Goal: Task Accomplishment & Management: Manage account settings

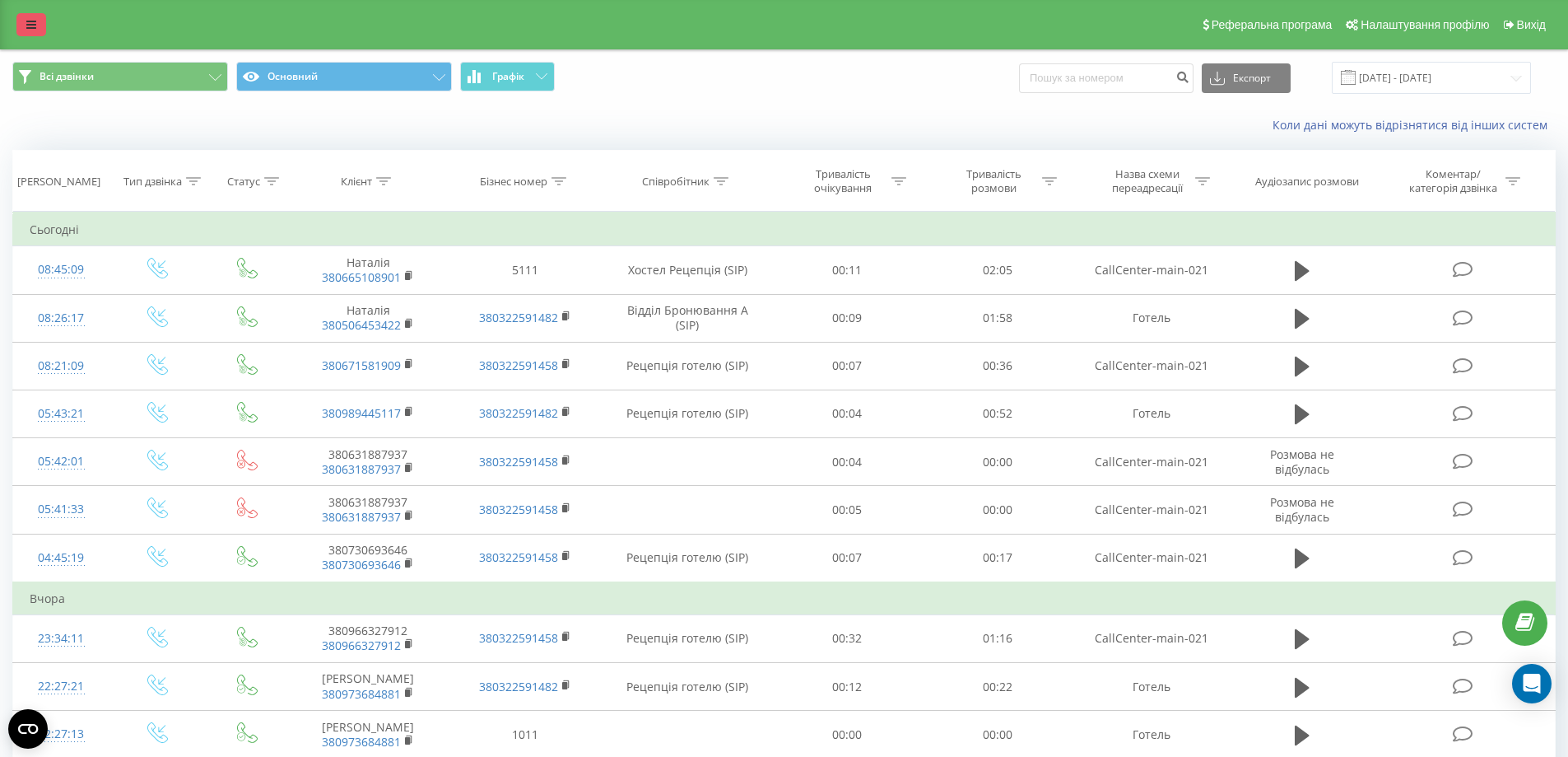
click at [28, 21] on icon at bounding box center [31, 25] width 9 height 11
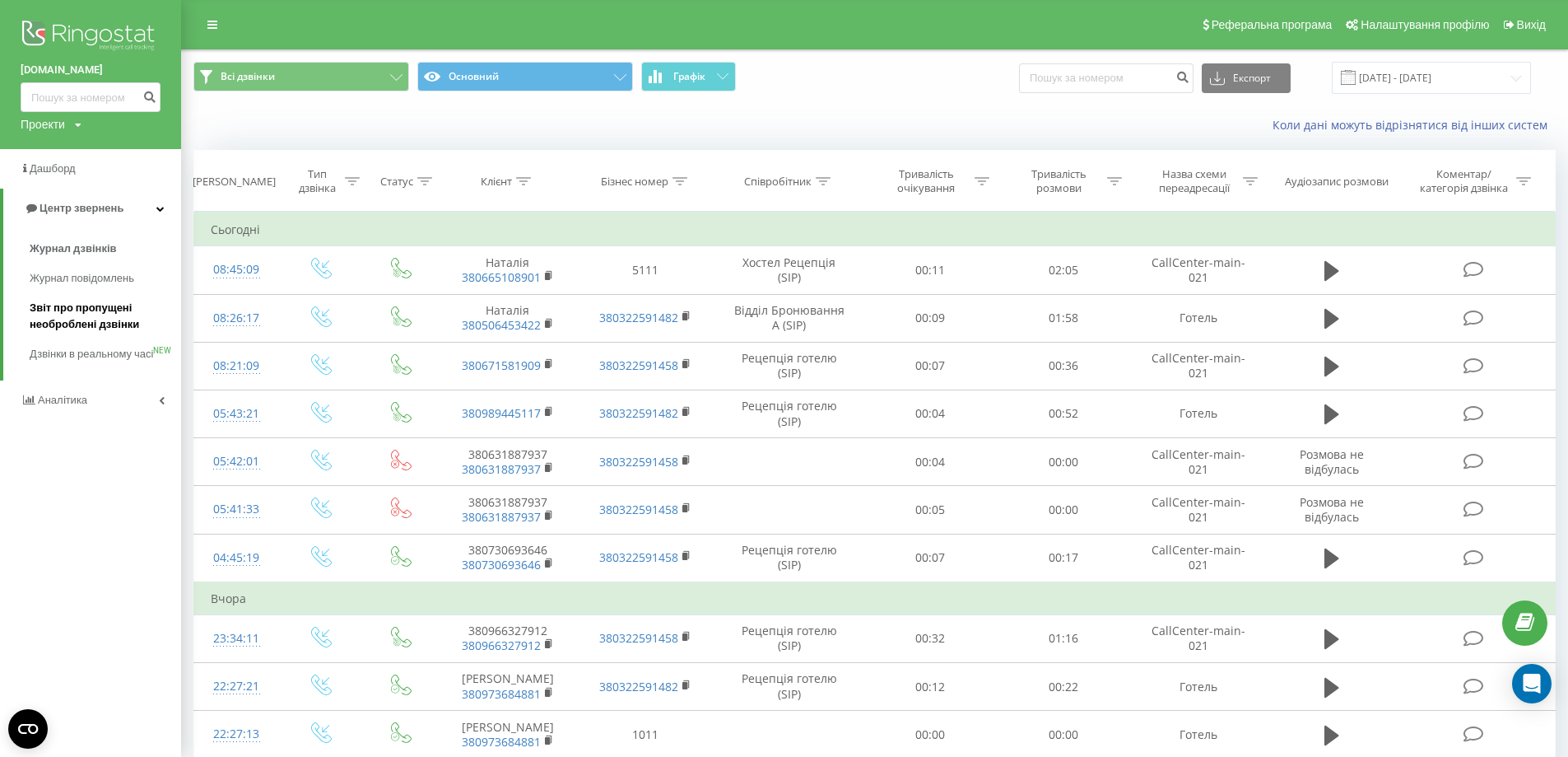
click at [102, 316] on span "Звіт про пропущені необроблені дзвінки" at bounding box center [101, 316] width 143 height 33
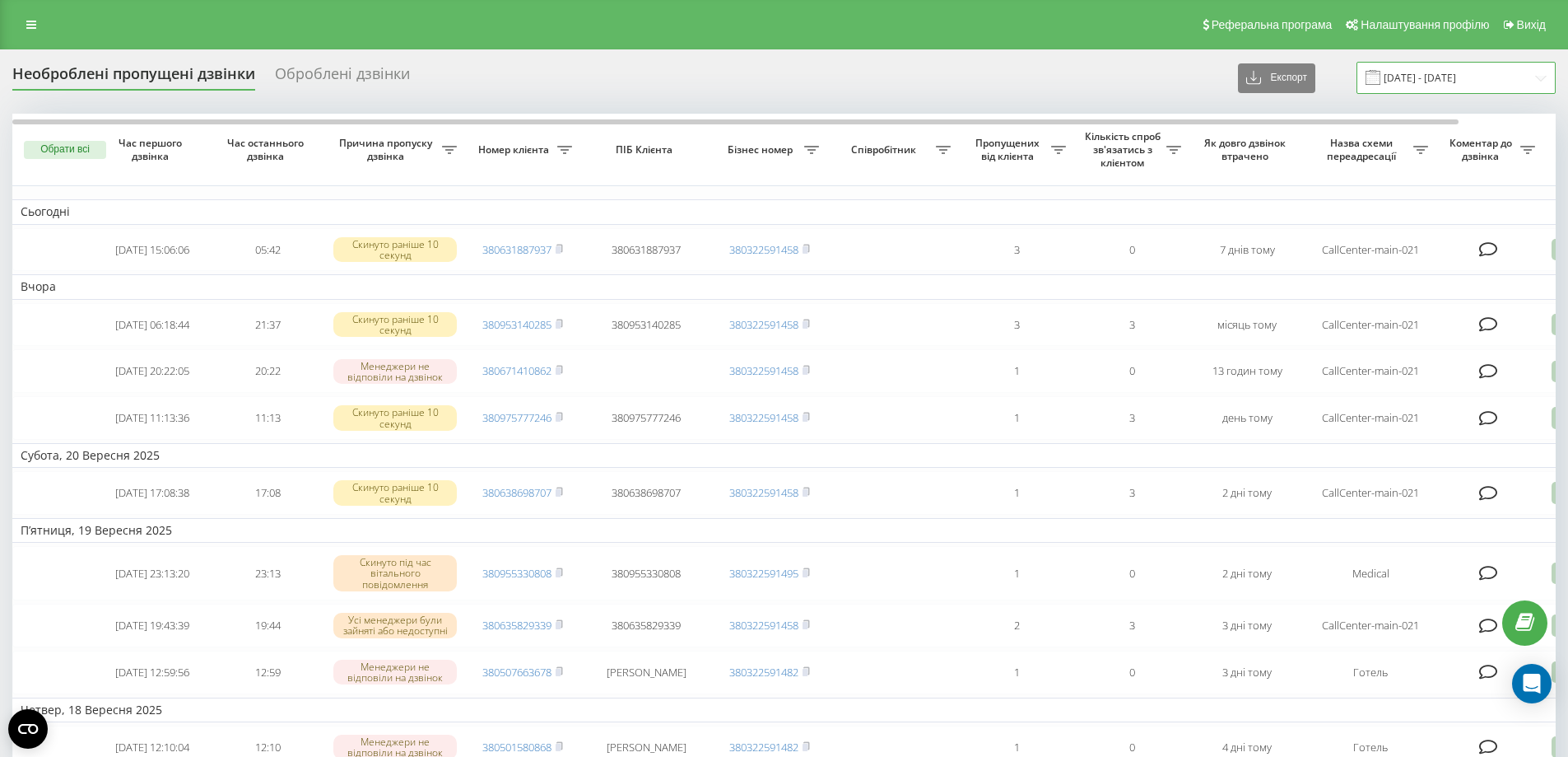
click at [1412, 80] on input "[DATE] - [DATE]" at bounding box center [1456, 78] width 199 height 32
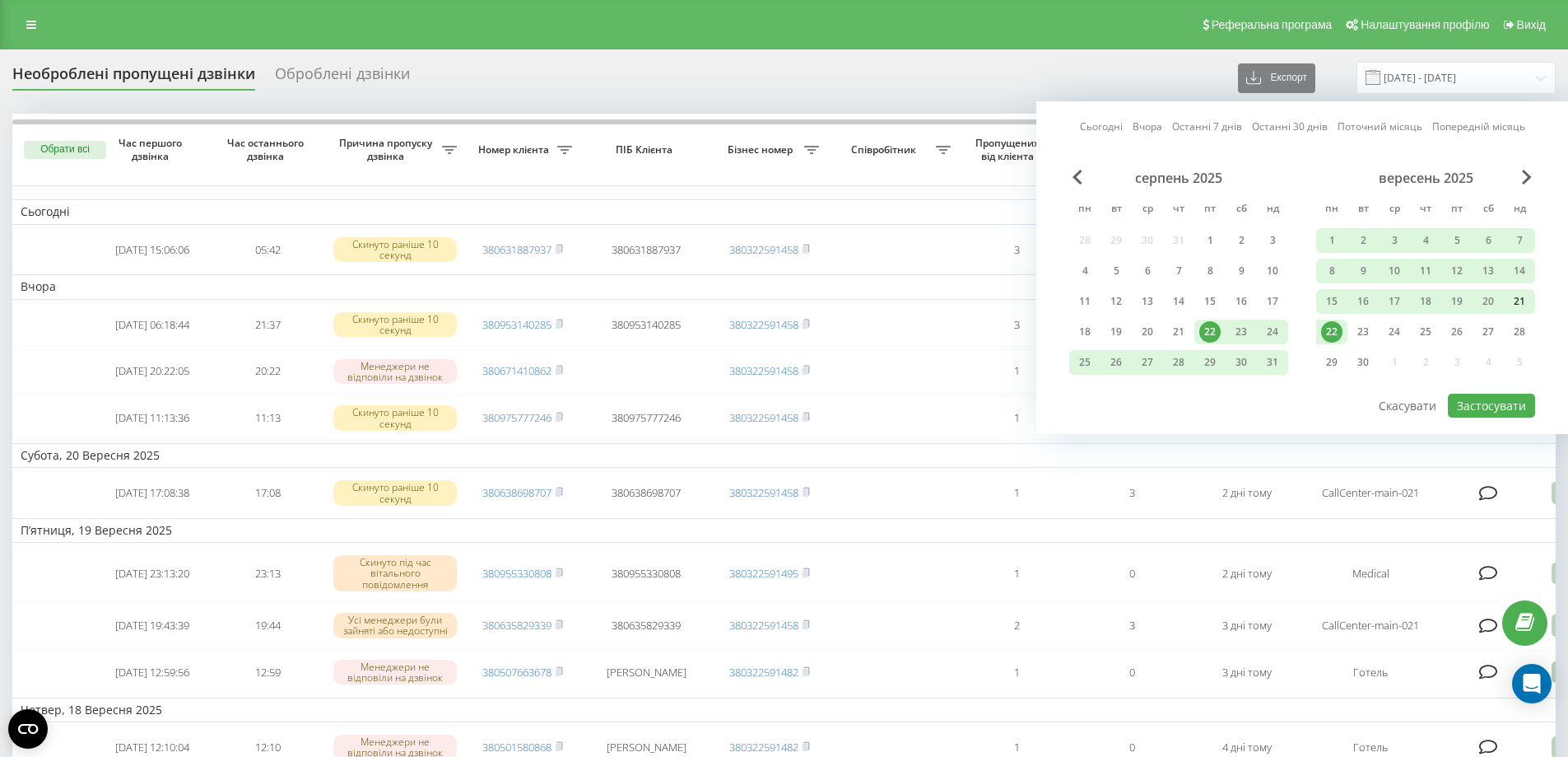
click at [1523, 303] on div "21" at bounding box center [1520, 301] width 22 height 22
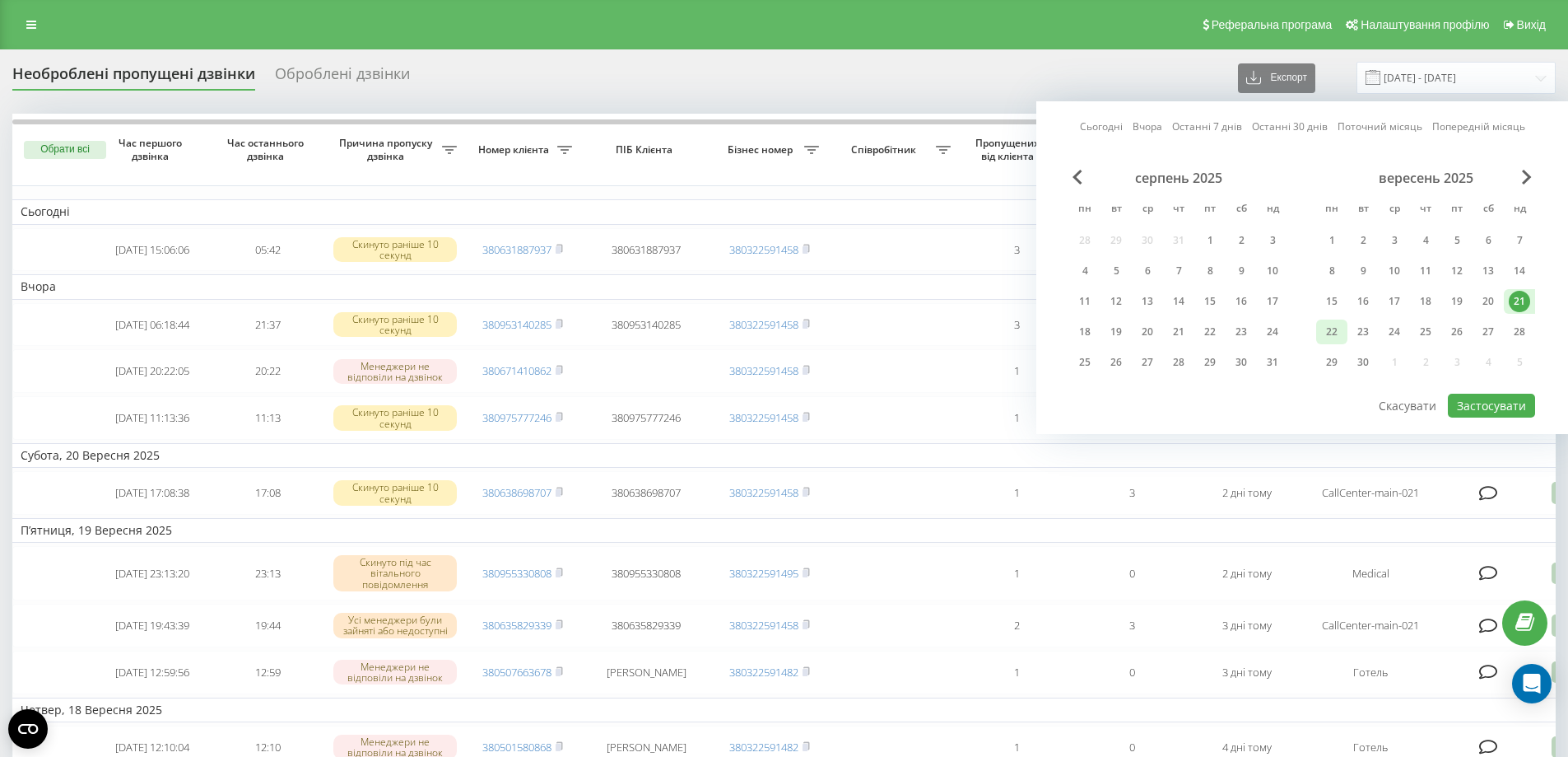
click at [1338, 335] on div "22" at bounding box center [1332, 331] width 22 height 22
click at [1514, 409] on button "Застосувати" at bounding box center [1492, 405] width 87 height 24
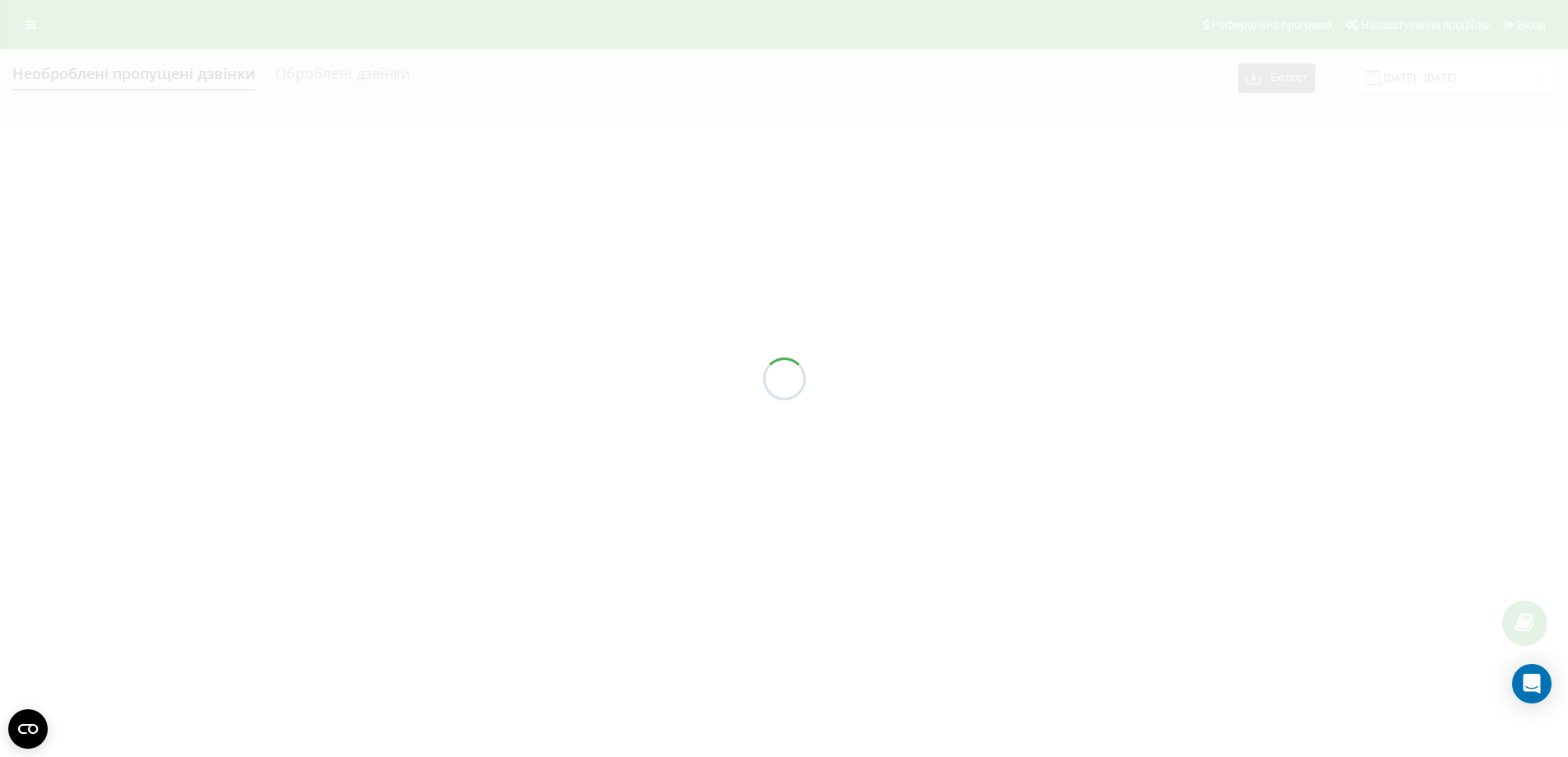
type input "[DATE] - [DATE]"
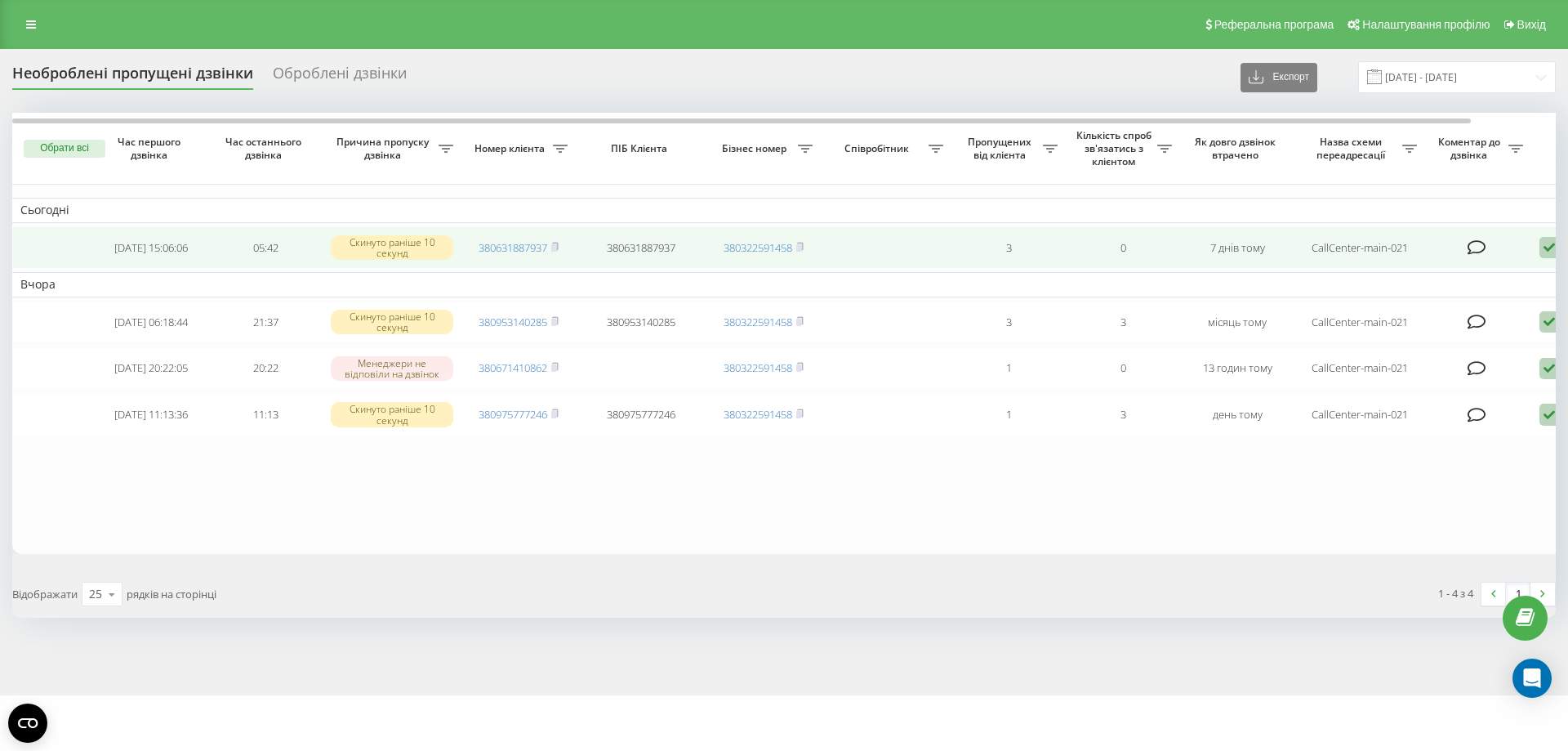
click at [557, 240] on td "380631887937" at bounding box center [518, 248] width 114 height 43
click at [567, 248] on td "380631887937" at bounding box center [518, 248] width 114 height 43
click at [559, 248] on icon at bounding box center [555, 247] width 8 height 9
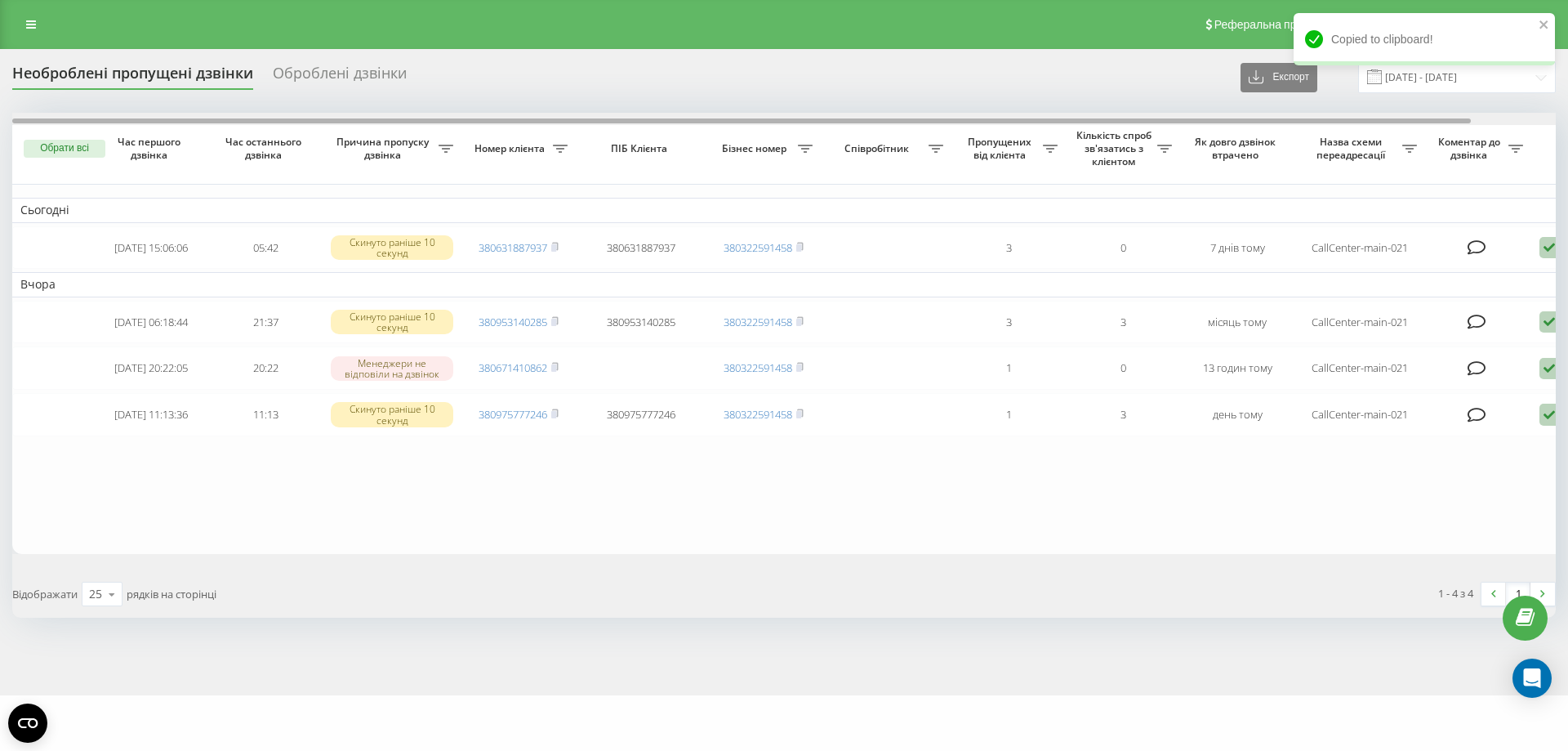
scroll to position [0, 90]
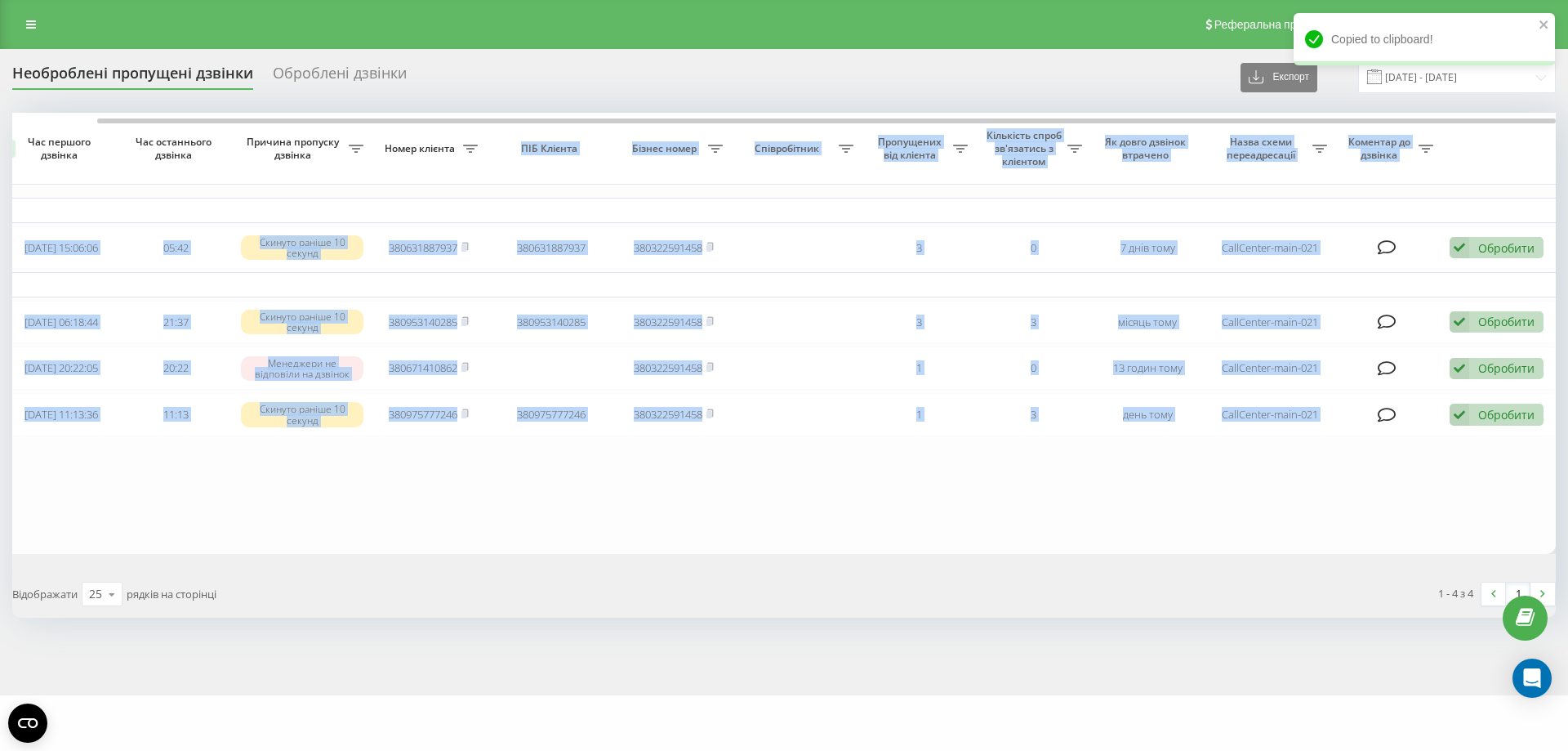
drag, startPoint x: 489, startPoint y: 118, endPoint x: 514, endPoint y: 136, distance: 30.8
click at [514, 136] on div "Обрати всі Час першого дзвінка Час останнього дзвінка Причина пропуску дзвінка …" at bounding box center [784, 334] width 1544 height 441
click at [492, 199] on td "Сьогодні" at bounding box center [740, 210] width 1634 height 24
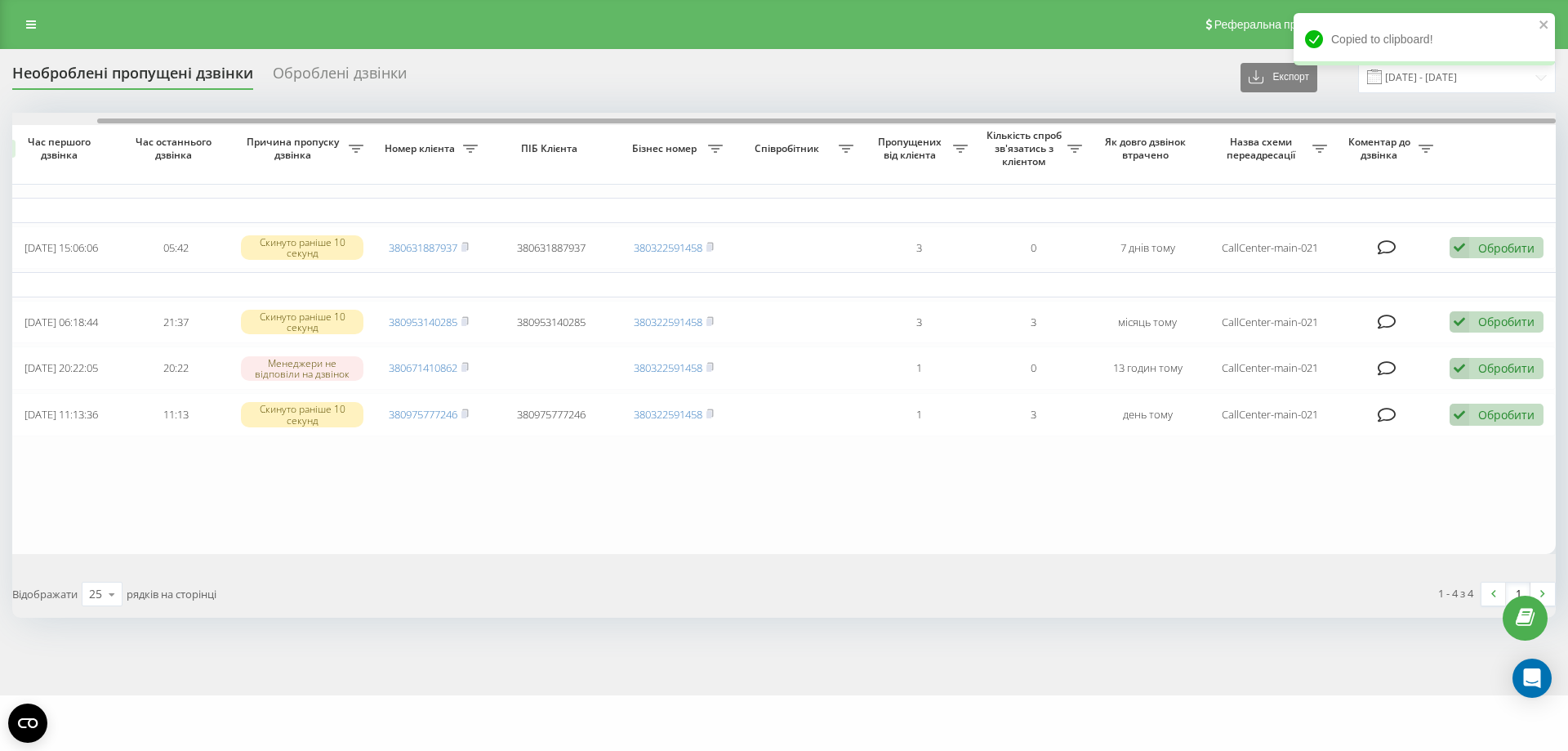
click at [508, 122] on div at bounding box center [784, 119] width 1544 height 12
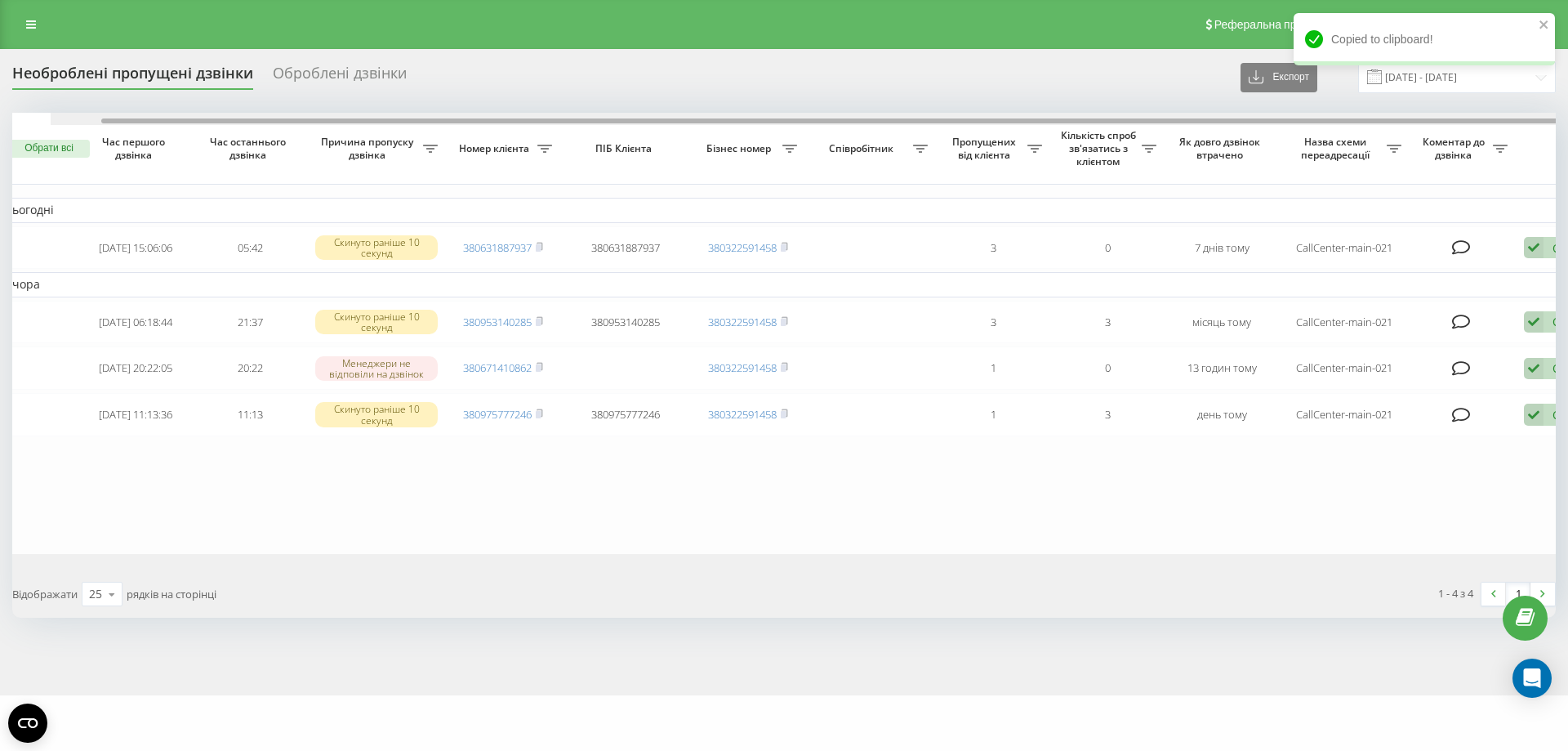
scroll to position [0, 0]
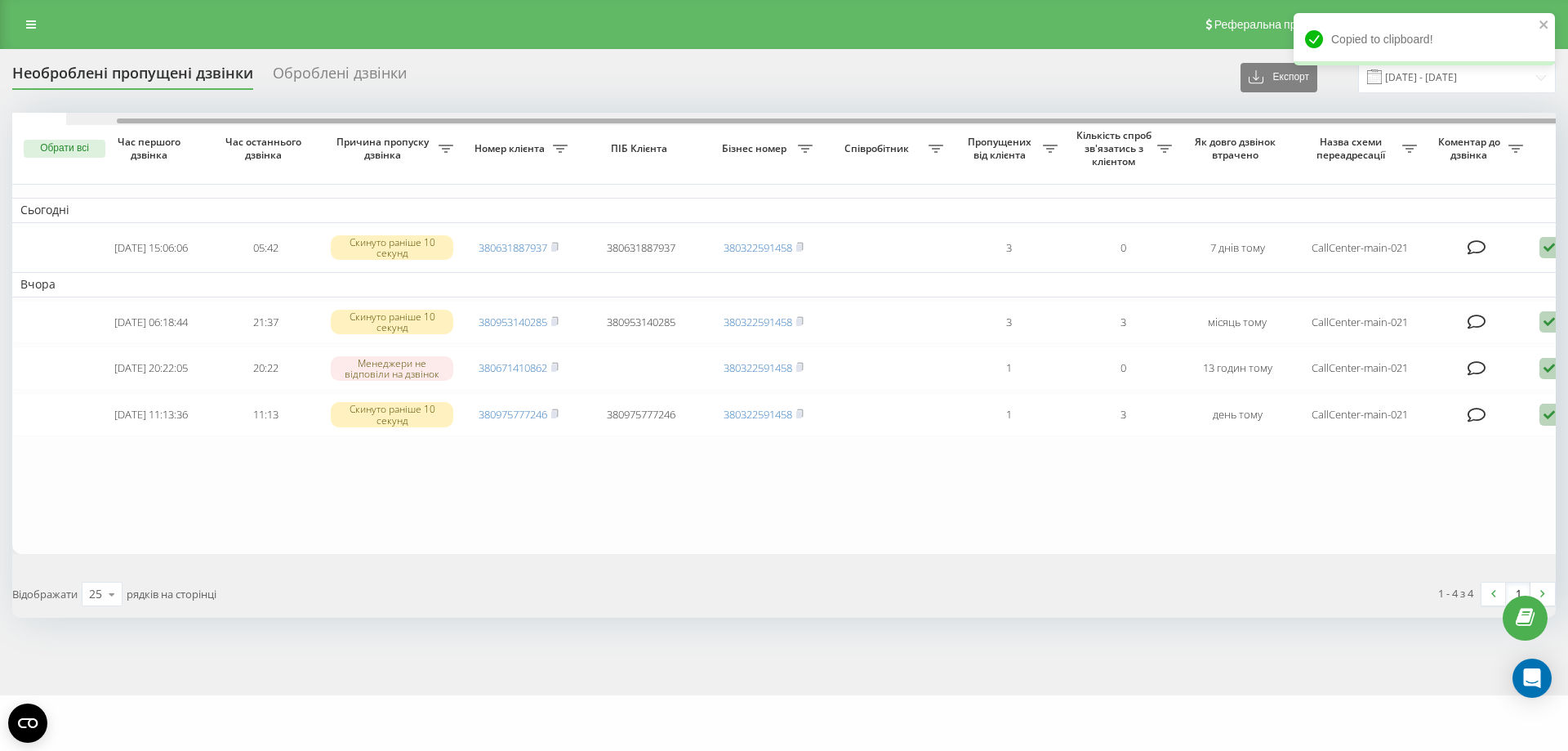
drag, startPoint x: 508, startPoint y: 122, endPoint x: 361, endPoint y: 116, distance: 147.1
click at [361, 116] on div at bounding box center [838, 119] width 1544 height 12
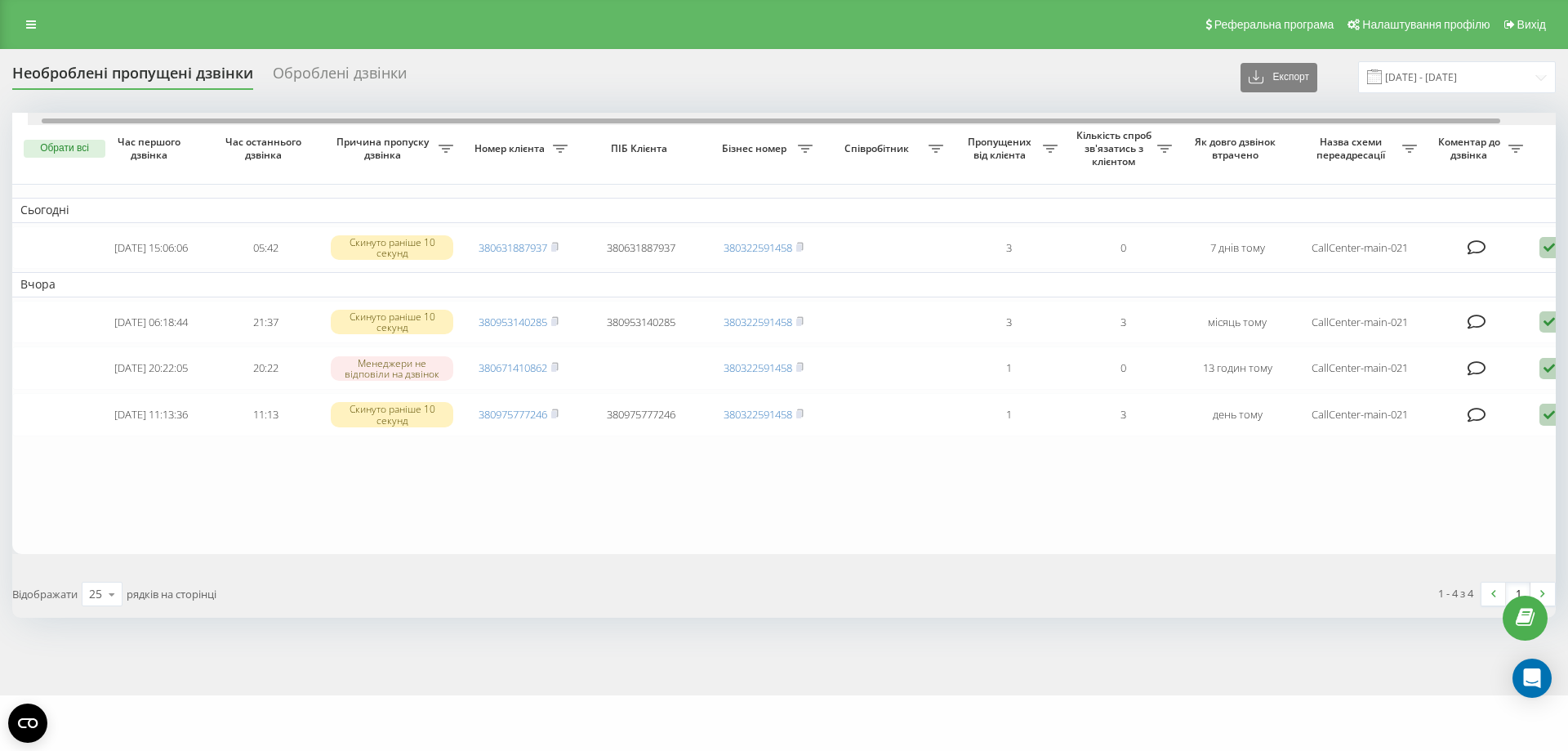
drag, startPoint x: 512, startPoint y: 121, endPoint x: 255, endPoint y: 103, distance: 257.6
click at [256, 103] on div "Необроблені пропущені дзвінки Оброблені дзвінки Експорт .csv .xlsx 21.09.2025 -…" at bounding box center [784, 339] width 1544 height 556
drag, startPoint x: 766, startPoint y: 123, endPoint x: 612, endPoint y: 133, distance: 154.3
click at [612, 133] on div "Обрати всі Час першого дзвінка Час останнього дзвінка Причина пропуску дзвінка …" at bounding box center [784, 334] width 1544 height 441
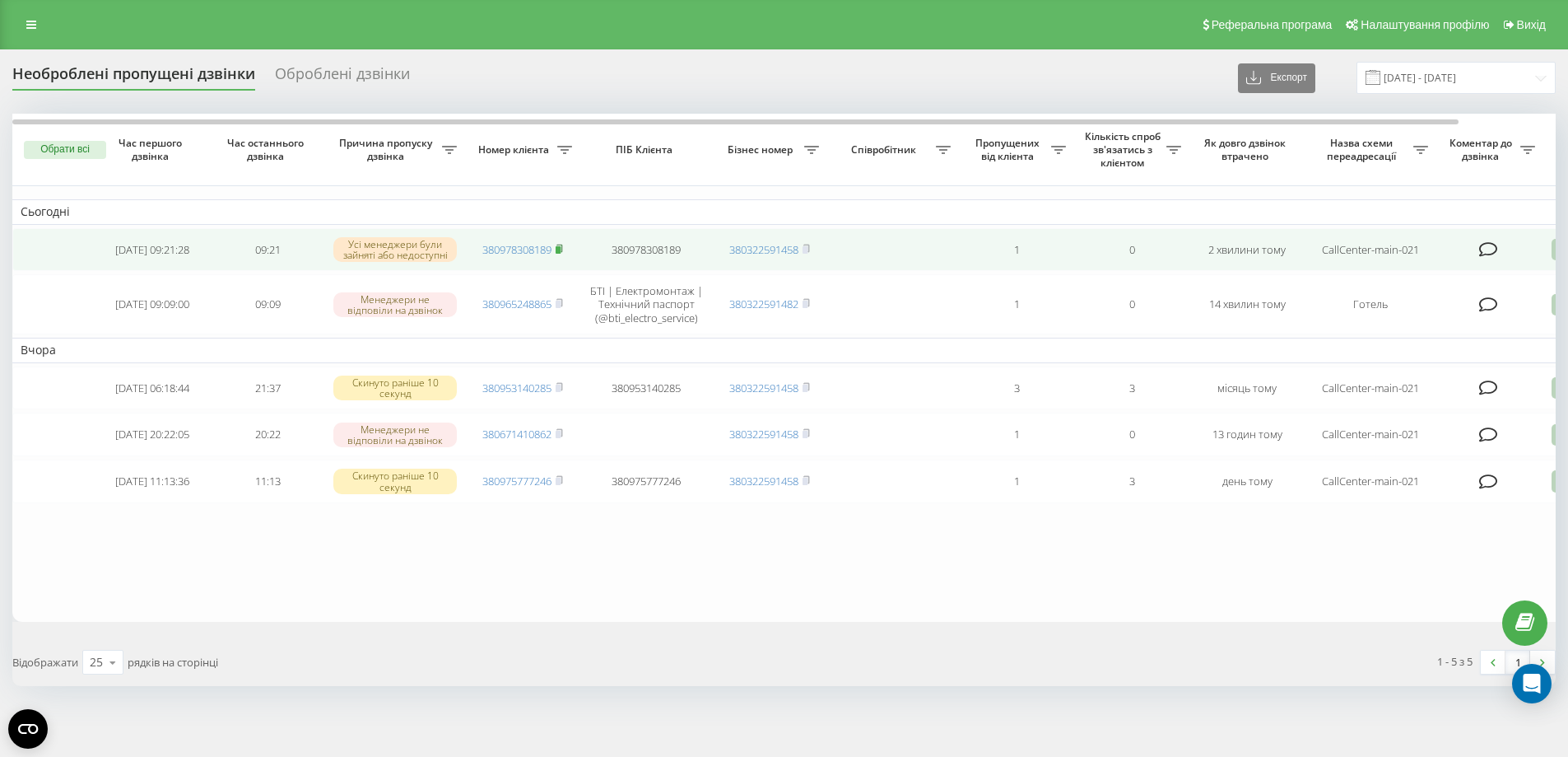
click at [561, 247] on icon at bounding box center [559, 249] width 8 height 9
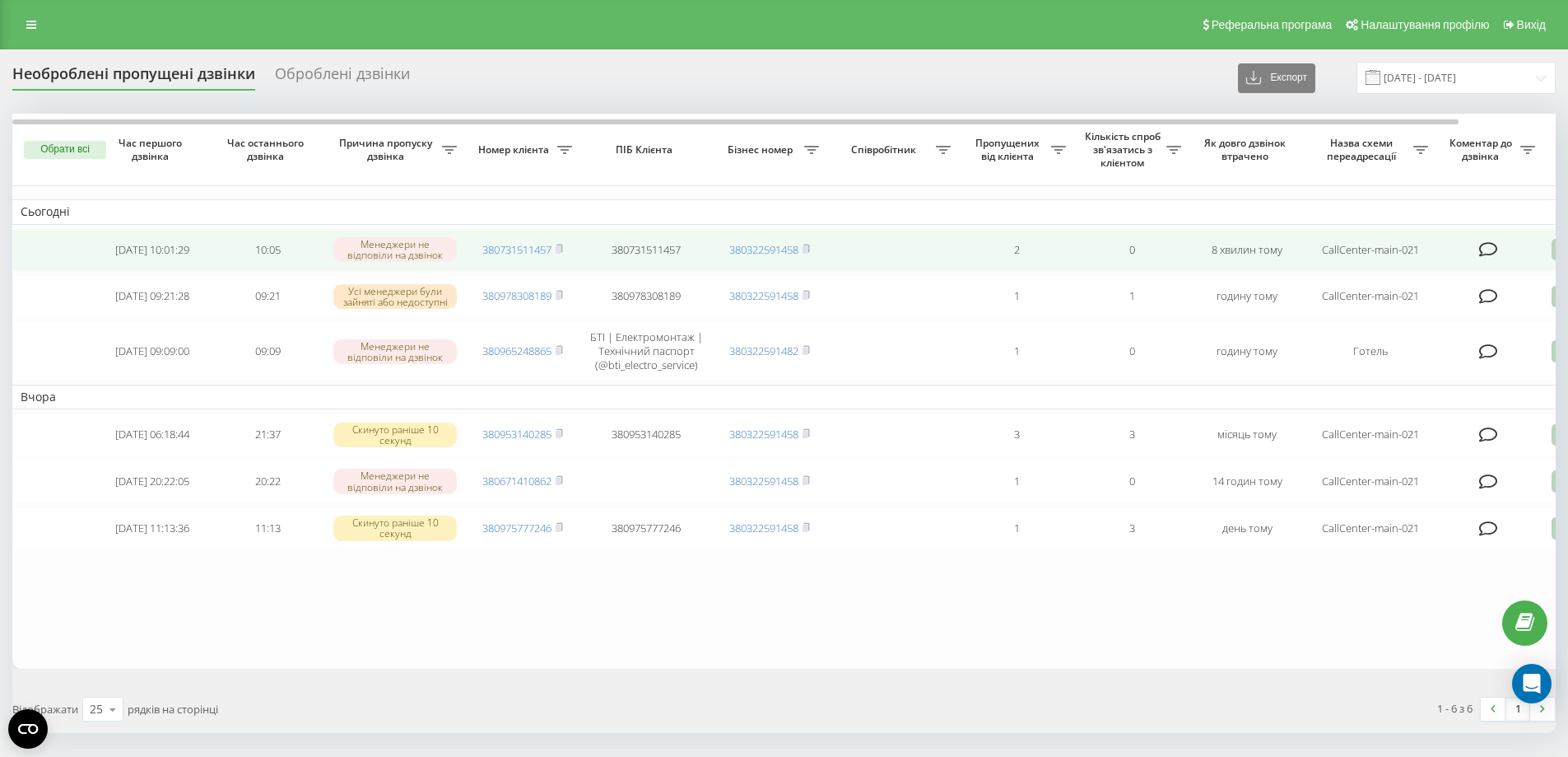
click at [567, 248] on td "380731511457" at bounding box center [522, 250] width 115 height 44
drag, startPoint x: 560, startPoint y: 242, endPoint x: 545, endPoint y: 266, distance: 28.3
click at [553, 253] on td "380731511457" at bounding box center [522, 250] width 115 height 44
click at [565, 251] on td "380731511457" at bounding box center [522, 250] width 115 height 44
click at [559, 251] on rect at bounding box center [557, 250] width 5 height 8
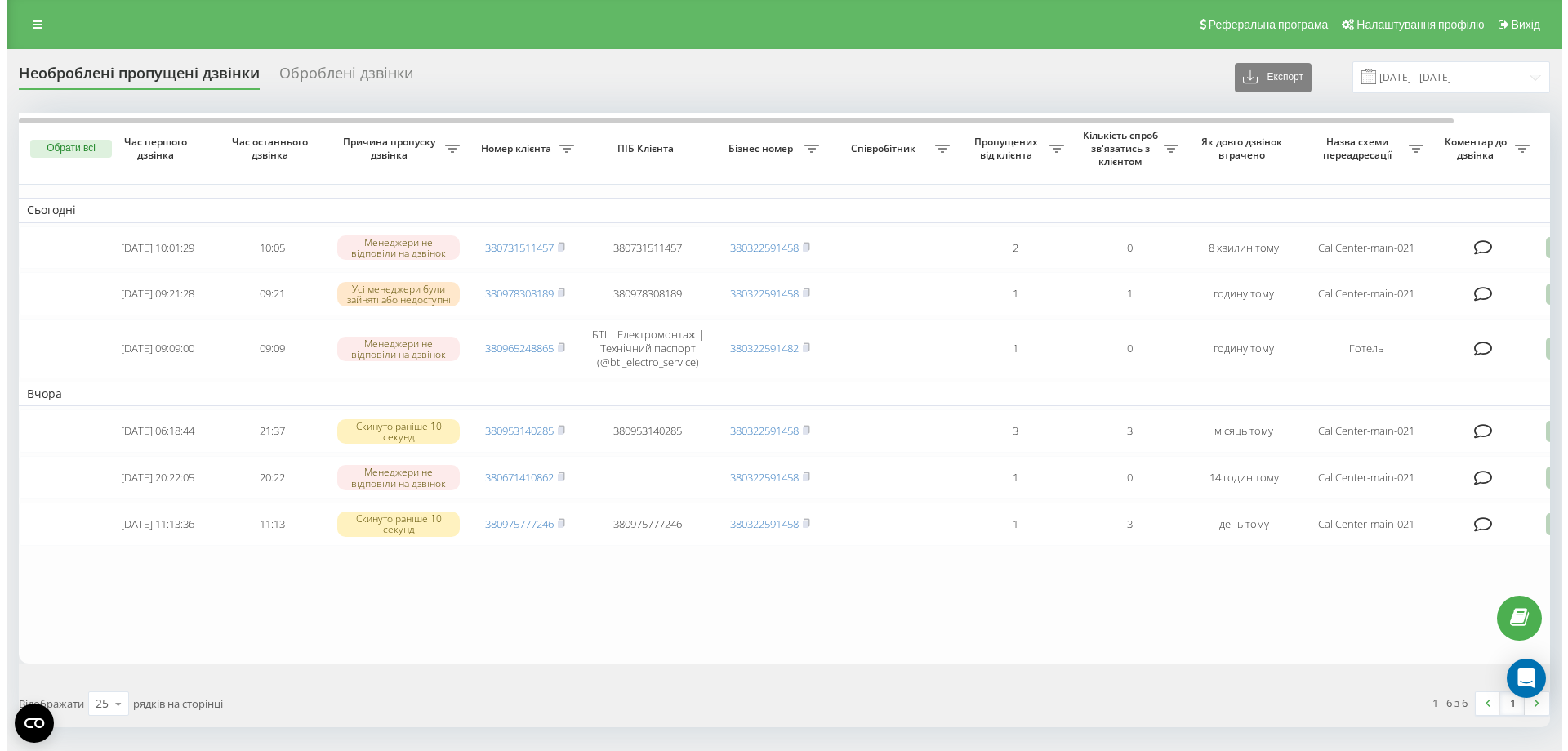
scroll to position [0, 102]
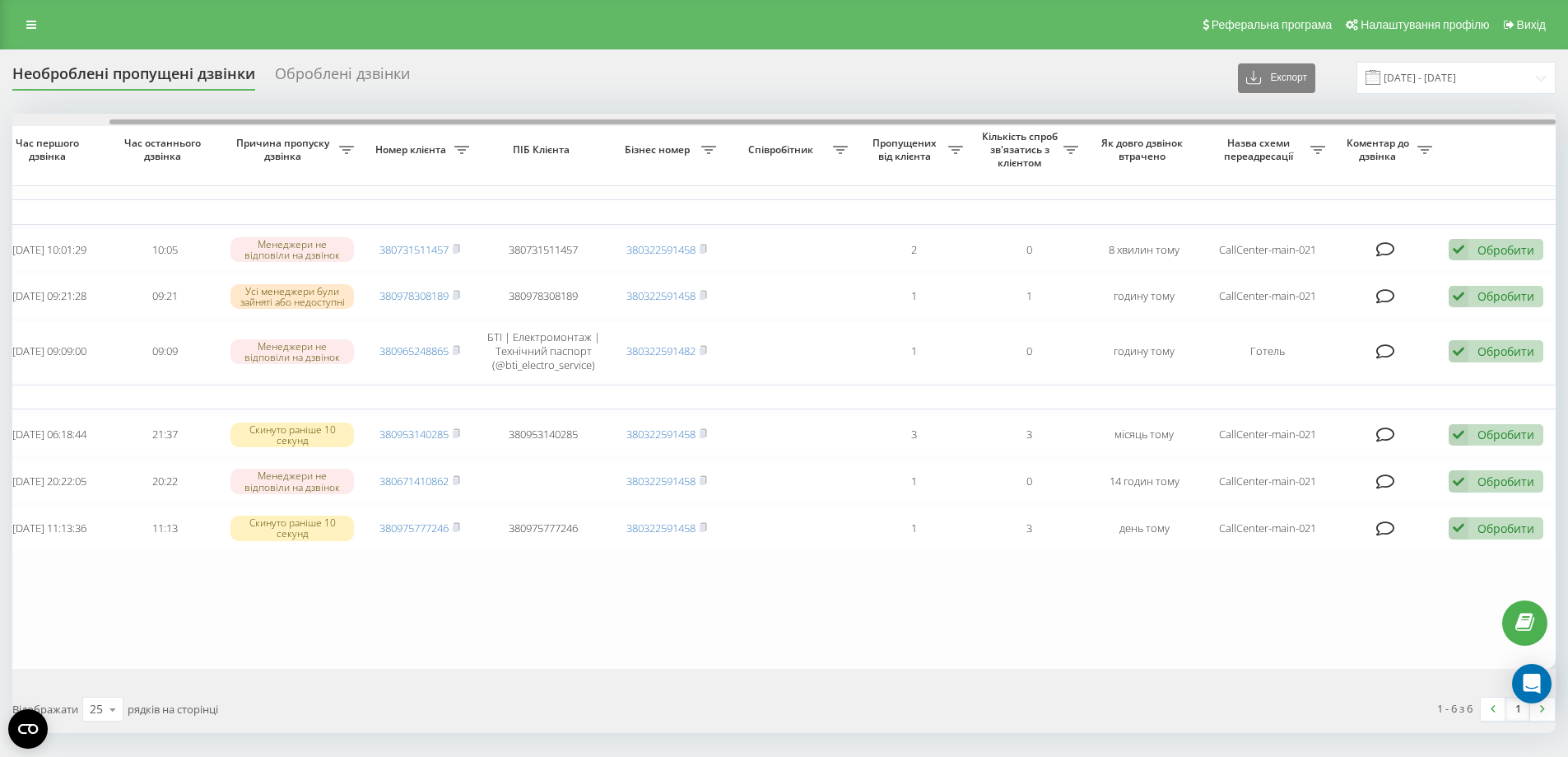
drag, startPoint x: 758, startPoint y: 124, endPoint x: 874, endPoint y: 136, distance: 116.6
click at [874, 136] on div "Обрати всі Час першого дзвінка Час останнього дзвінка Причина пропуску дзвінка …" at bounding box center [784, 390] width 1543 height 554
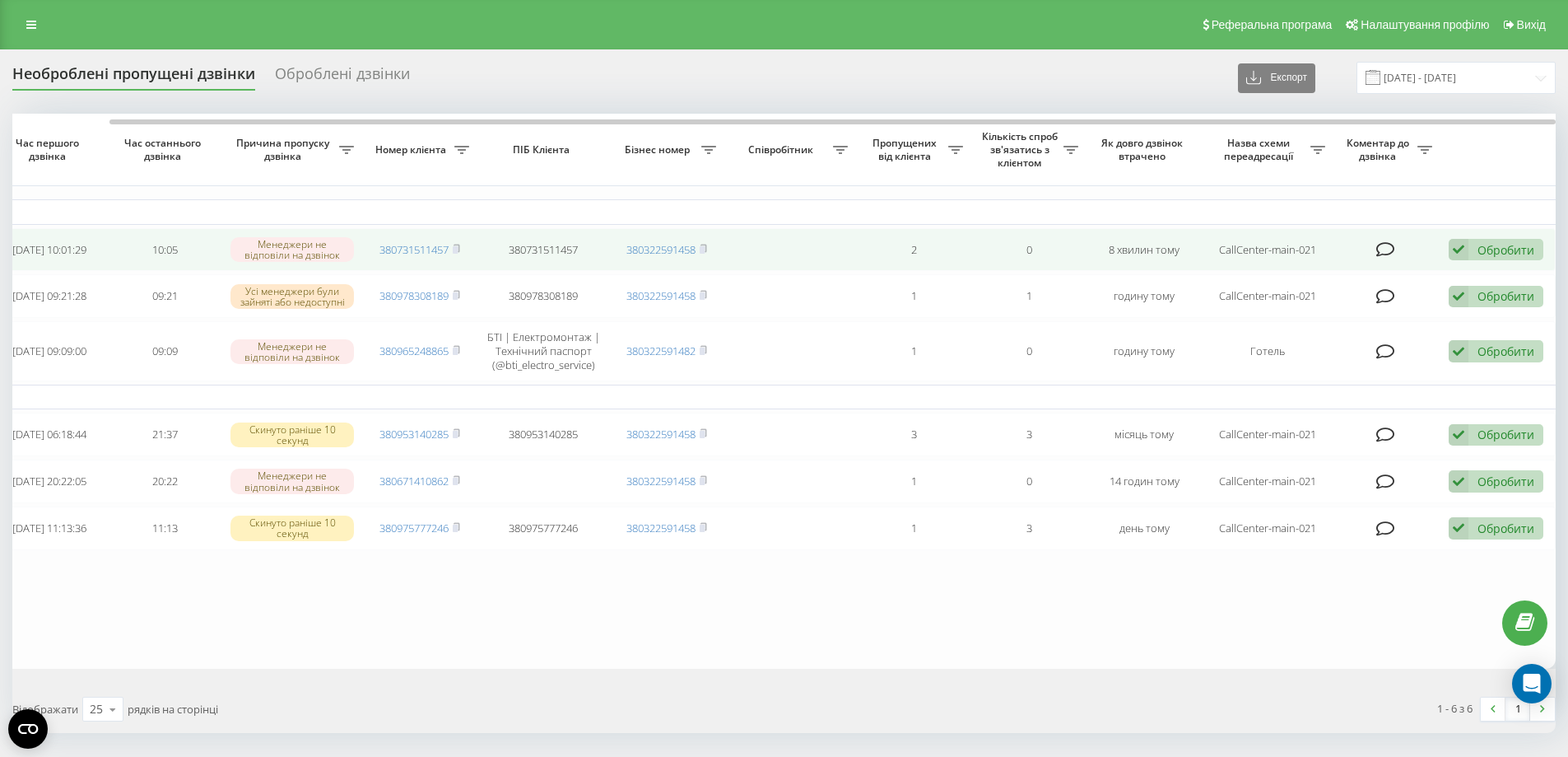
click at [1493, 255] on div "Обробити" at bounding box center [1506, 250] width 57 height 15
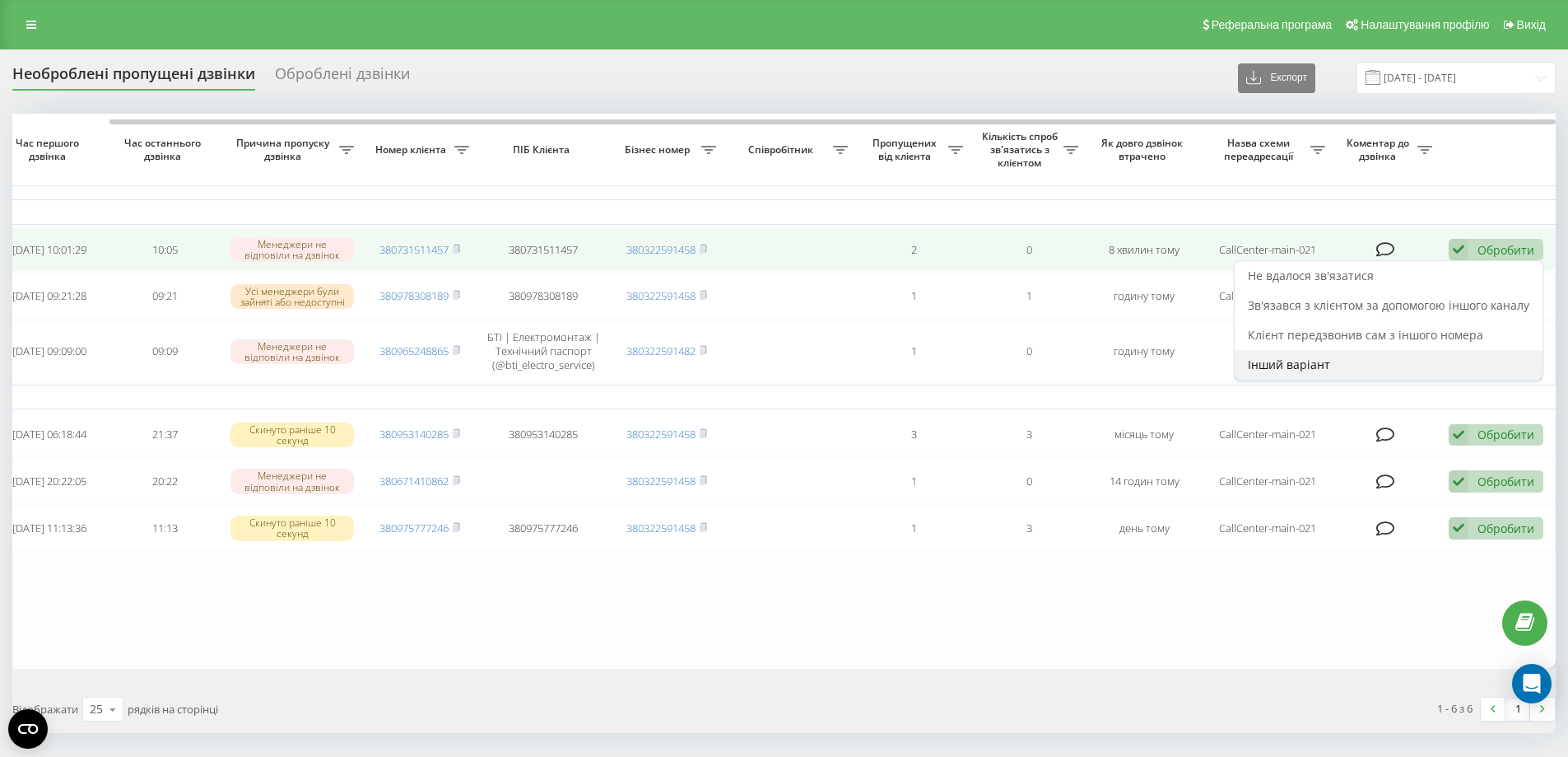
click at [1375, 367] on div "Інший варіант" at bounding box center [1389, 364] width 308 height 29
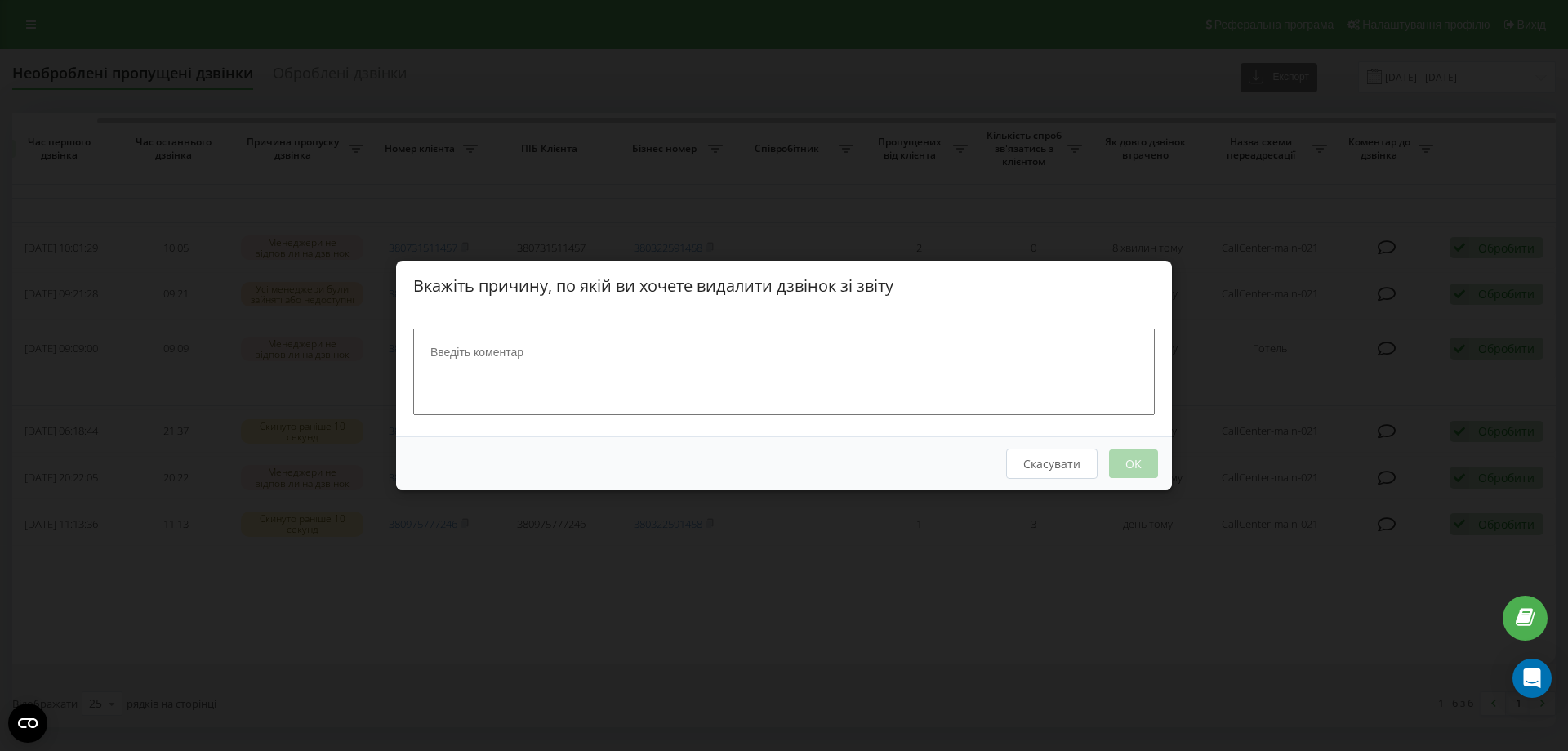
click at [629, 347] on textarea at bounding box center [784, 371] width 742 height 87
type textarea "відділ бронювання"
click at [1143, 479] on div "Скасувати OK" at bounding box center [783, 463] width 776 height 54
click at [1141, 471] on button "OK" at bounding box center [1134, 464] width 49 height 28
